Goal: Task Accomplishment & Management: Use online tool/utility

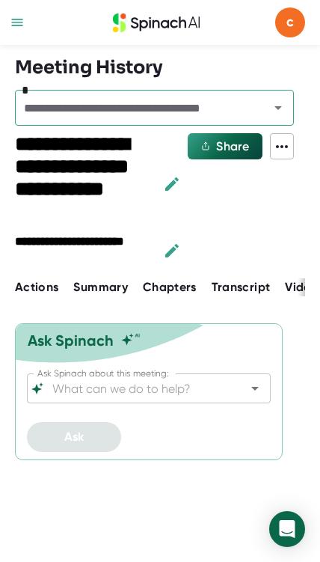
click at [23, 6] on div at bounding box center [16, 22] width 19 height 45
click at [13, 16] on icon "button" at bounding box center [17, 22] width 15 height 15
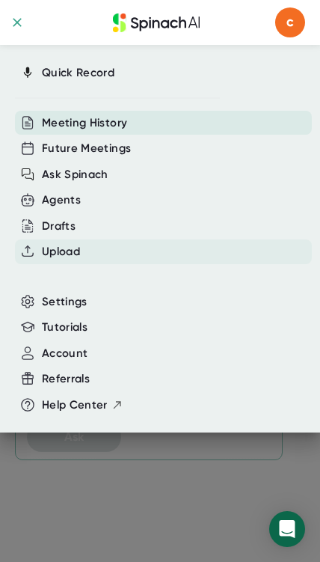
click at [107, 251] on div "Upload" at bounding box center [163, 251] width 297 height 25
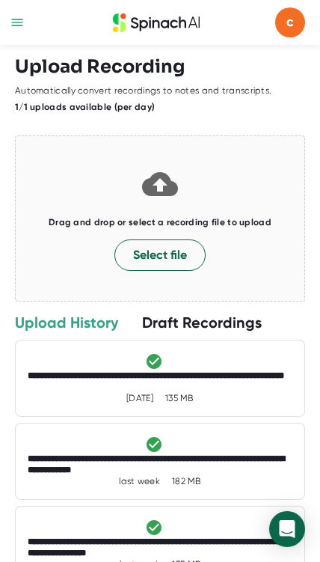
click at [239, 384] on div "**********" at bounding box center [160, 381] width 265 height 22
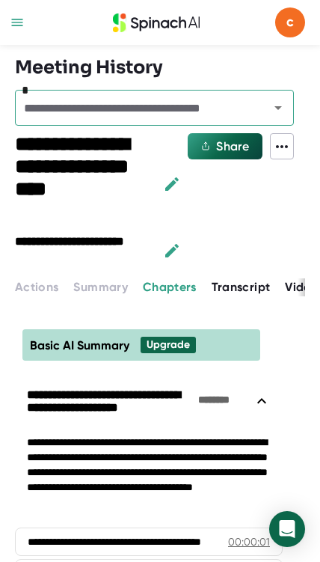
click at [108, 289] on span "Summary" at bounding box center [100, 287] width 54 height 14
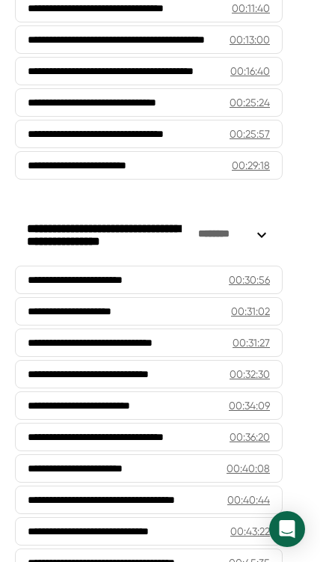
scroll to position [853, 0]
